Goal: Task Accomplishment & Management: Manage account settings

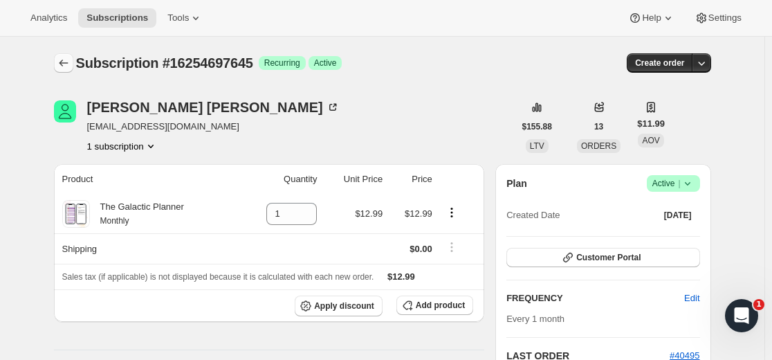
click at [66, 62] on icon "Subscriptions" at bounding box center [64, 63] width 14 height 14
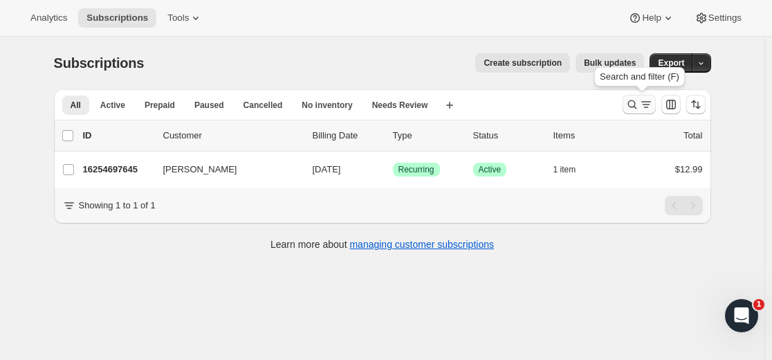
click at [637, 104] on icon "Search and filter results" at bounding box center [632, 105] width 14 height 14
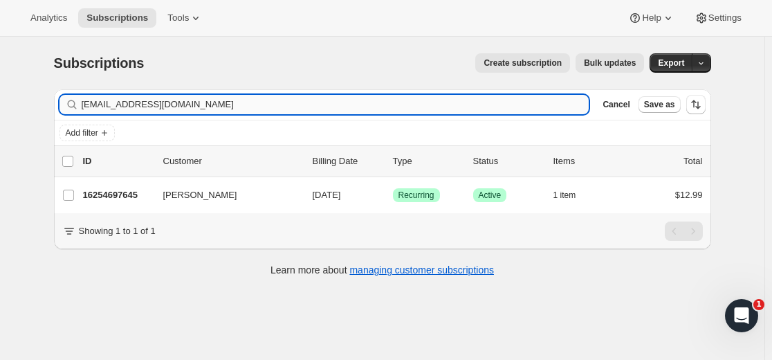
click at [404, 98] on input "[EMAIL_ADDRESS][DOMAIN_NAME]" at bounding box center [336, 104] width 508 height 19
click at [409, 105] on input "[EMAIL_ADDRESS][DOMAIN_NAME]" at bounding box center [336, 104] width 508 height 19
type input "[PERSON_NAME][EMAIL_ADDRESS][DOMAIN_NAME]"
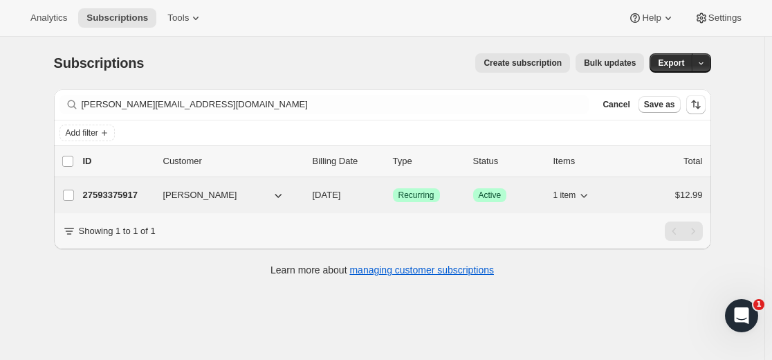
click at [127, 193] on p "27593375917" at bounding box center [117, 195] width 69 height 14
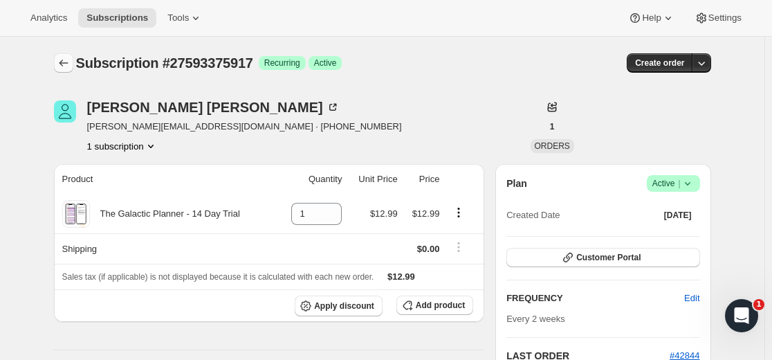
click at [64, 62] on icon "Subscriptions" at bounding box center [63, 62] width 9 height 7
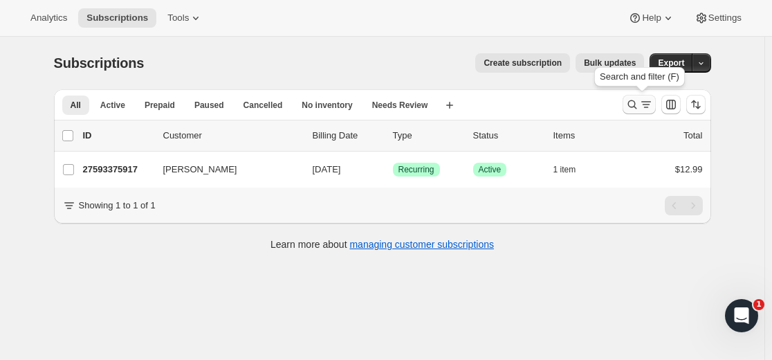
click at [630, 103] on icon "Search and filter results" at bounding box center [632, 105] width 14 height 14
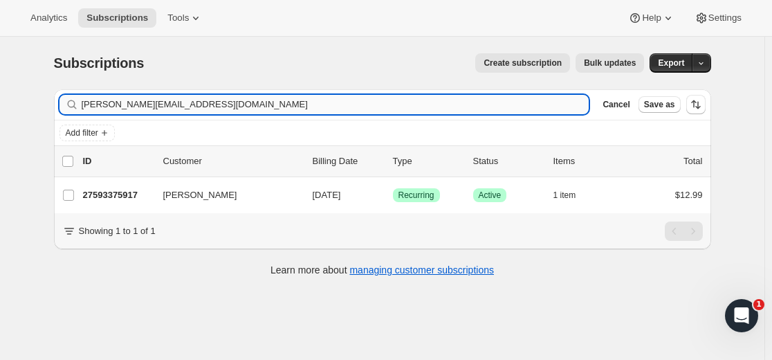
click at [488, 107] on input "[PERSON_NAME][EMAIL_ADDRESS][DOMAIN_NAME]" at bounding box center [336, 104] width 508 height 19
type input "[EMAIL_ADDRESS][DOMAIN_NAME]"
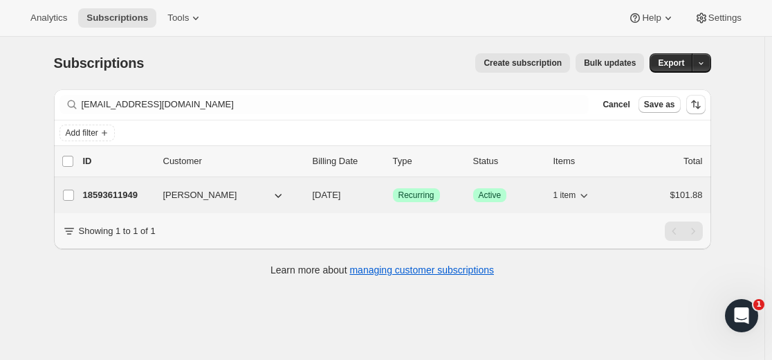
click at [124, 196] on p "18593611949" at bounding box center [117, 195] width 69 height 14
